Goal: Information Seeking & Learning: Learn about a topic

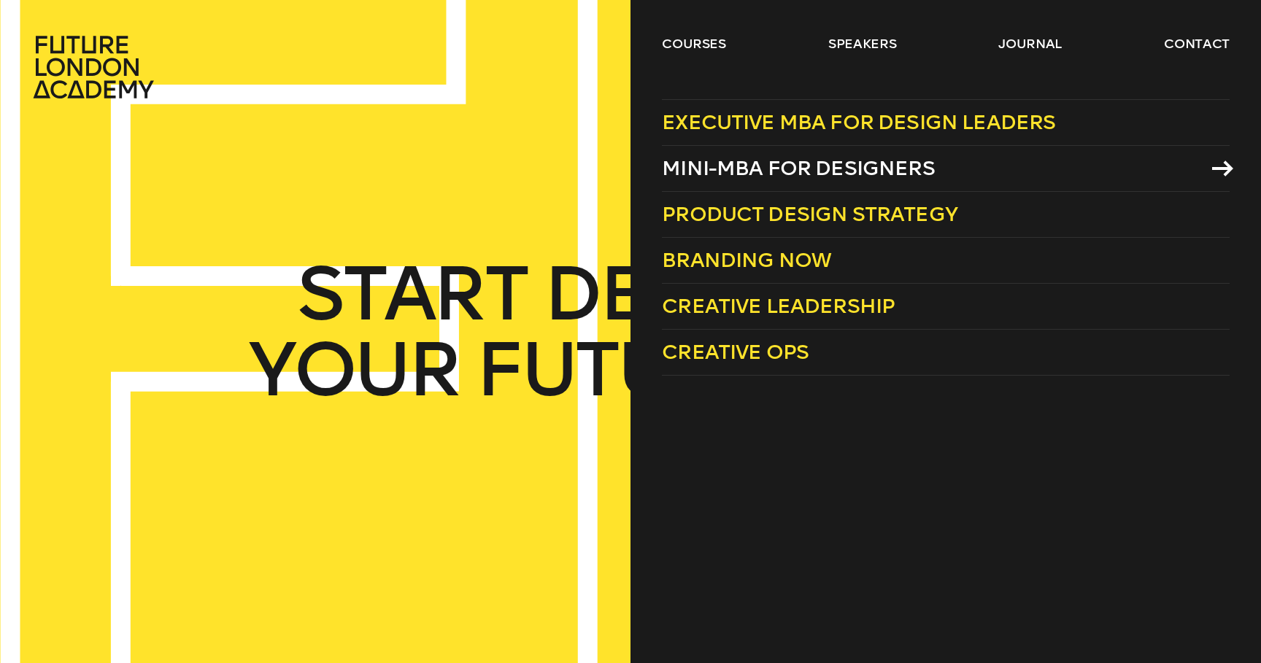
click at [741, 167] on span "Mini-MBA for Designers" at bounding box center [798, 168] width 273 height 24
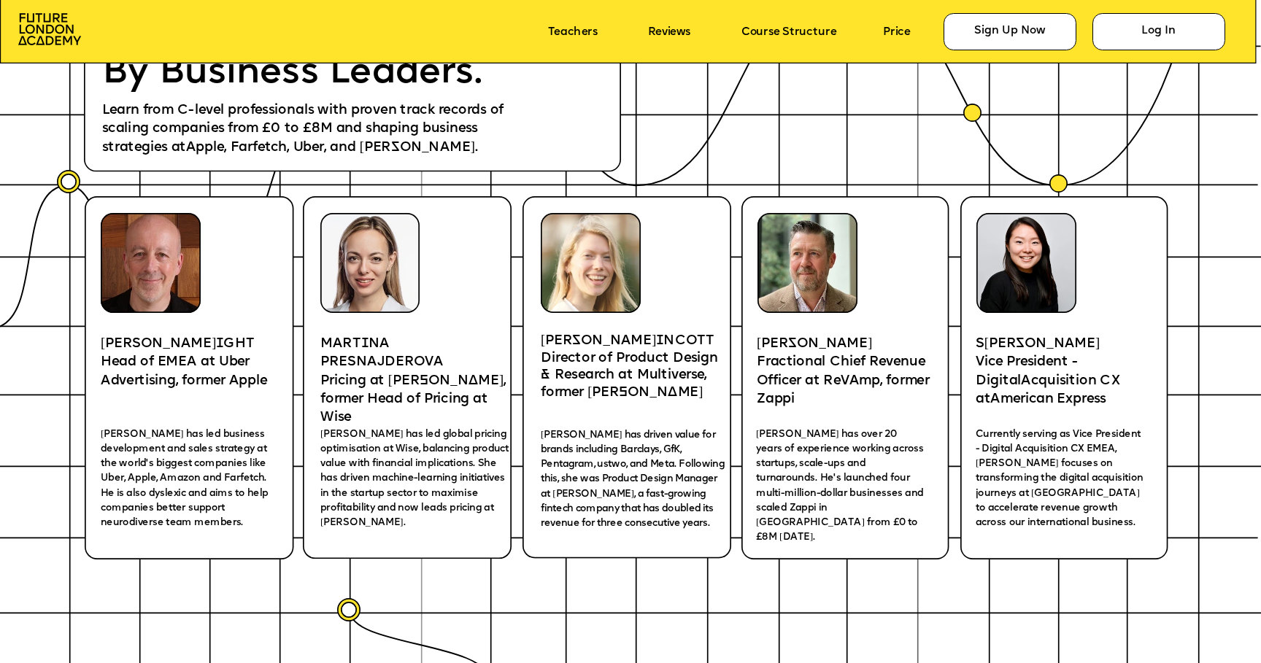
scroll to position [2590, 0]
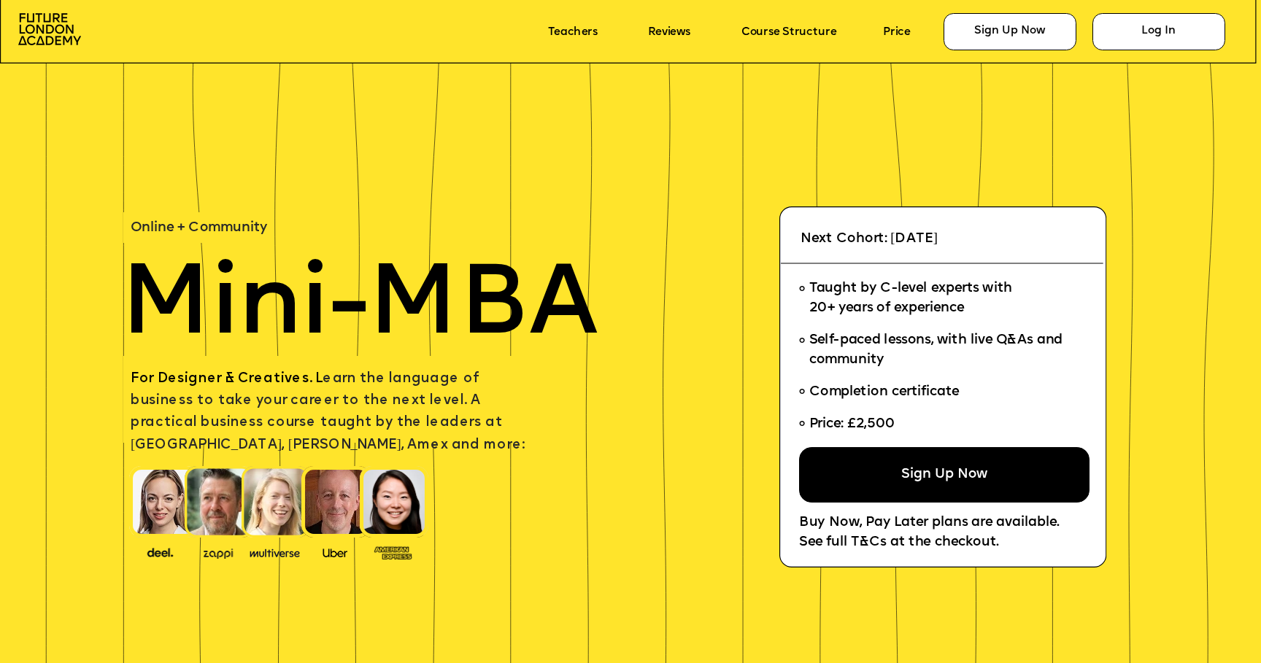
scroll to position [2590, 0]
